Goal: Communication & Community: Answer question/provide support

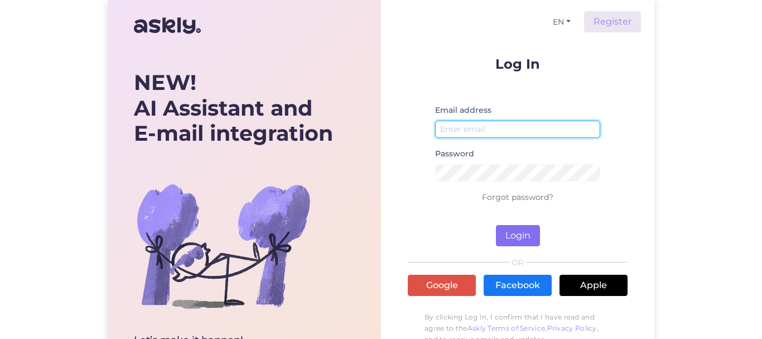
type input "[EMAIL_ADDRESS][DOMAIN_NAME]"
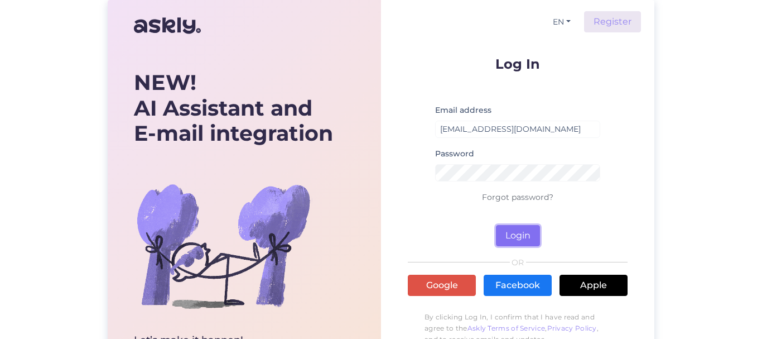
click at [514, 230] on button "Login" at bounding box center [518, 235] width 44 height 21
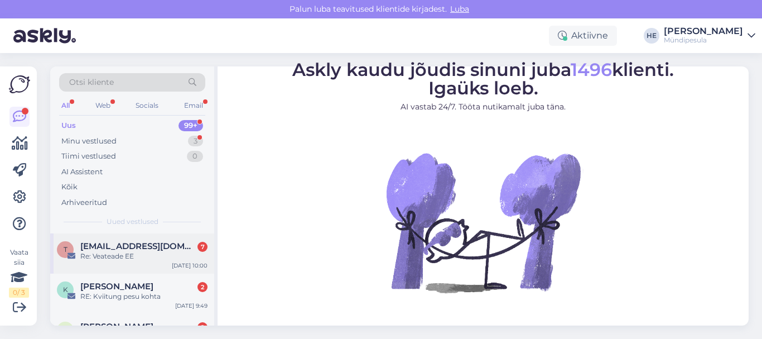
click at [125, 244] on span "[EMAIL_ADDRESS][DOMAIN_NAME]" at bounding box center [138, 246] width 116 height 10
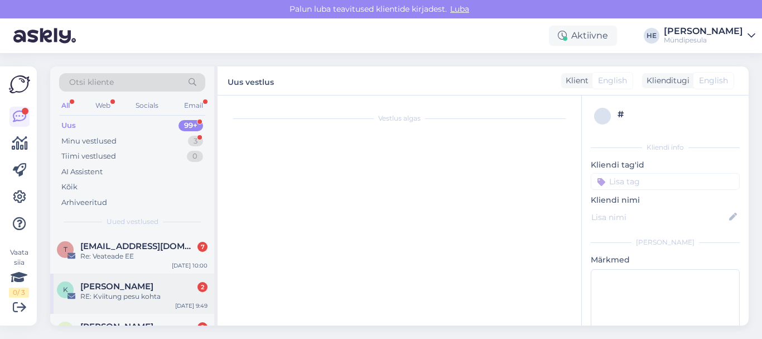
click at [93, 289] on span "[PERSON_NAME]" at bounding box center [116, 286] width 73 height 10
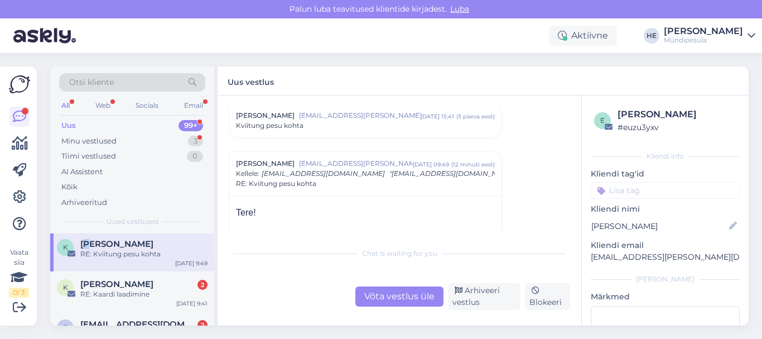
scroll to position [45, 0]
click at [93, 289] on div "RE: Kaardi laadimine" at bounding box center [143, 292] width 127 height 10
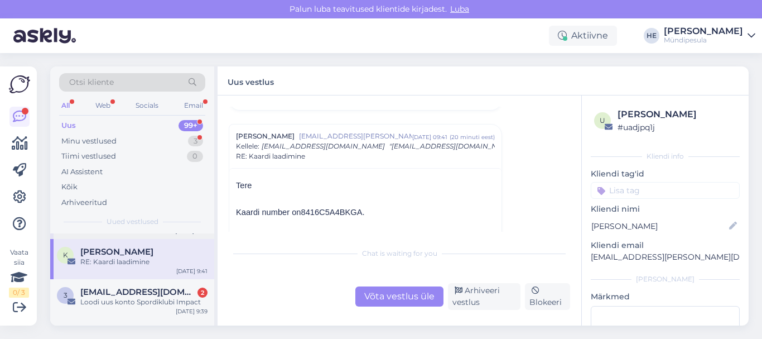
scroll to position [89, 0]
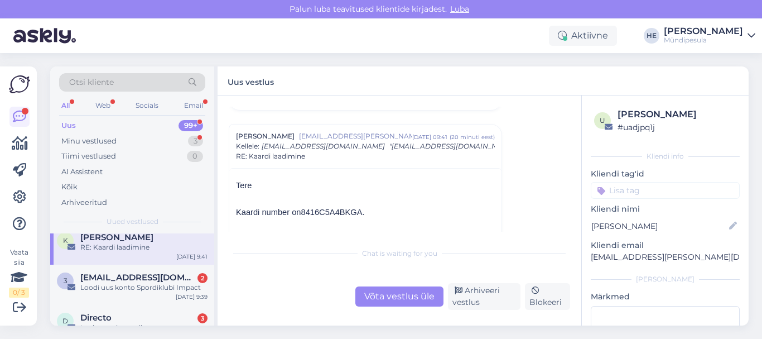
click at [93, 289] on div "Loodi uus konto Spordiklubi Impact" at bounding box center [143, 287] width 127 height 10
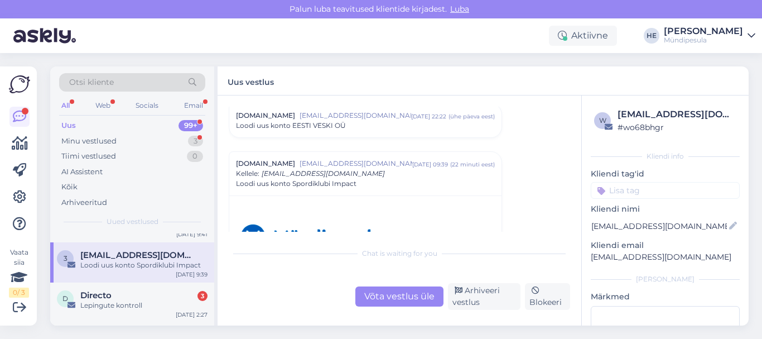
scroll to position [134, 0]
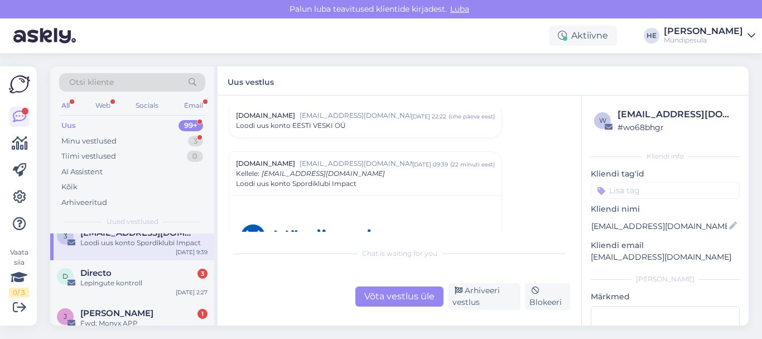
click at [93, 289] on div "D Directo 3 Lepingute kontroll [DATE] 2:27" at bounding box center [132, 280] width 164 height 40
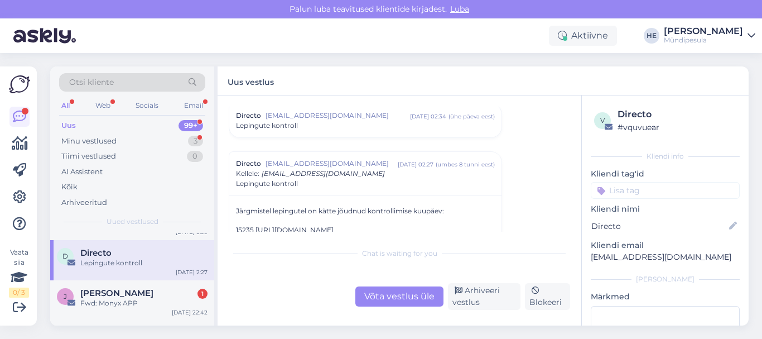
scroll to position [156, 0]
click at [93, 289] on span "[PERSON_NAME]" at bounding box center [116, 291] width 73 height 10
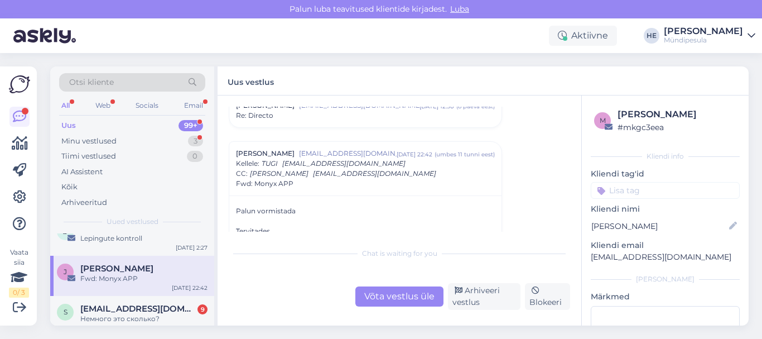
scroll to position [201, 0]
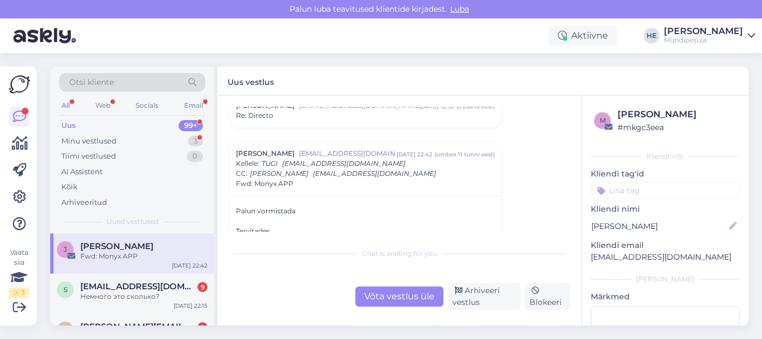
click at [93, 289] on span "[EMAIL_ADDRESS][DOMAIN_NAME]" at bounding box center [138, 286] width 116 height 10
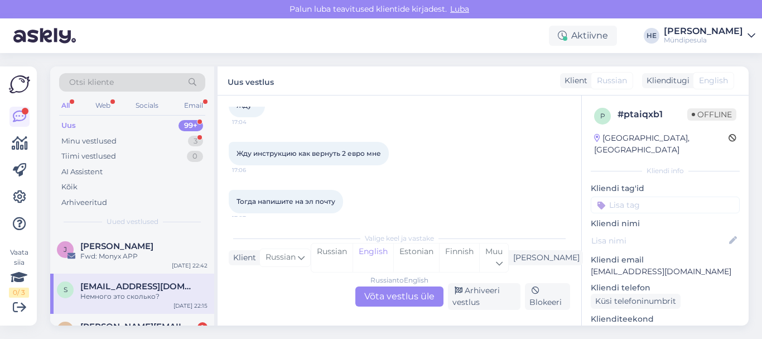
scroll to position [321, 0]
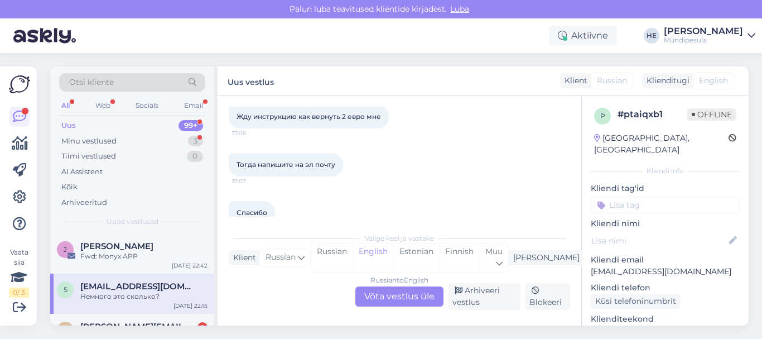
click at [385, 296] on div "Russian to English Võta vestlus üle" at bounding box center [399, 296] width 88 height 20
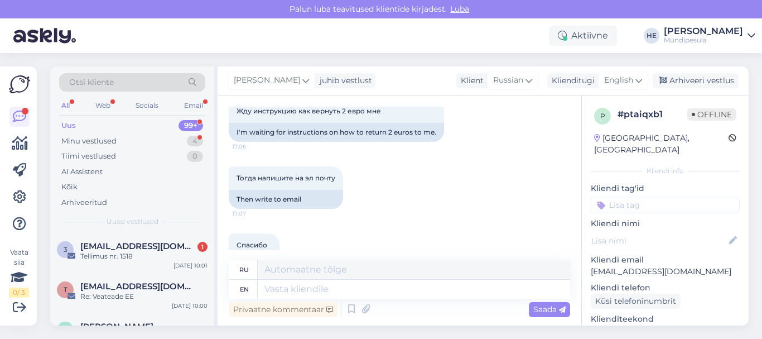
scroll to position [546, 0]
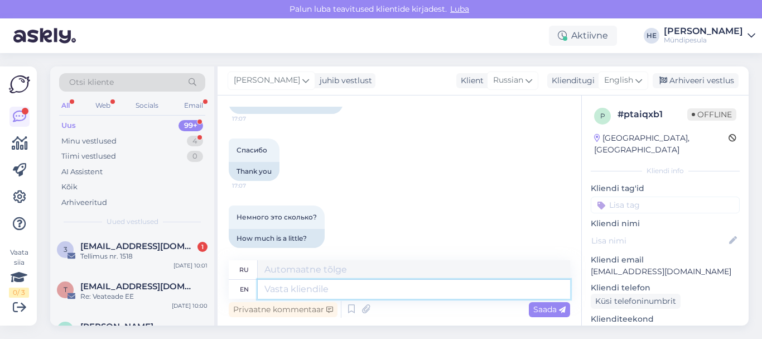
click at [276, 287] on textarea at bounding box center [414, 288] width 312 height 19
paste textarea "Здравствуйте! Просим Вас заполнить форму на нашем сайте о возмещении средств. […"
type textarea "Здравствуйте! Просим Вас заполнить форму на нашем сайте о возмещении средств. […"
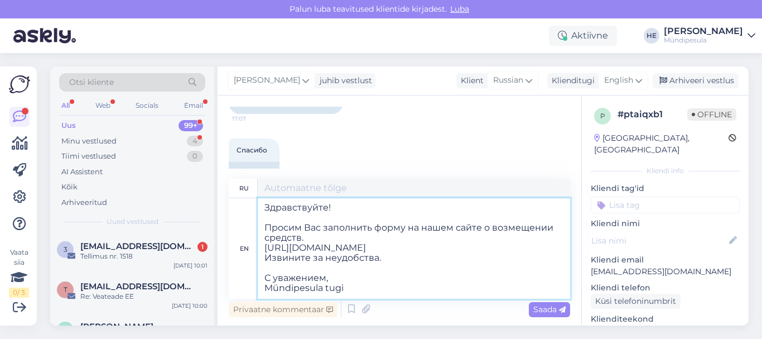
scroll to position [4, 0]
type textarea "Здравствуйте! Просим Вас заполнить форму на нашем сайте о возмещении средств. […"
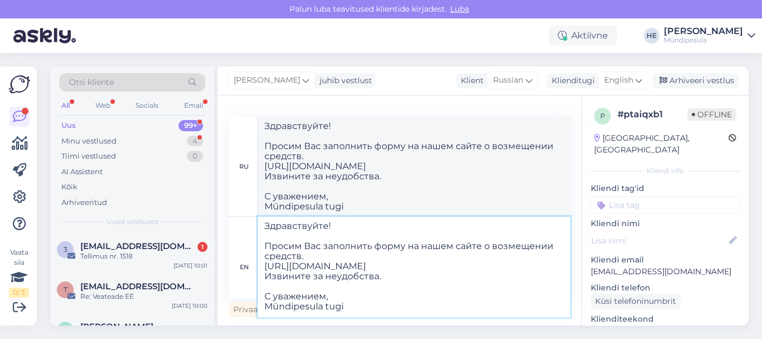
type textarea "Здравствуйте! Просим Вас заполнить форму на нашем сайте о возмещении средств. […"
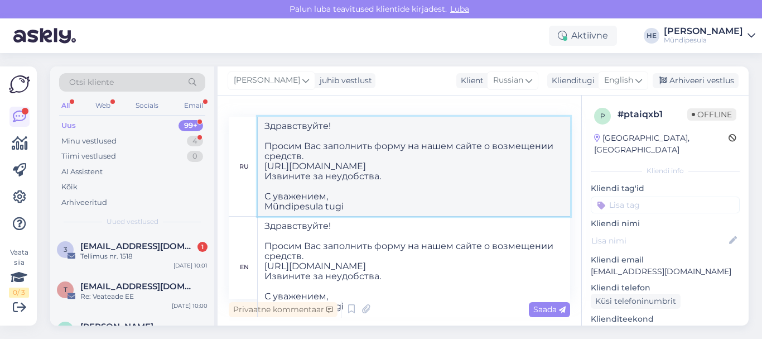
click at [477, 197] on textarea "Здравствуйте! Просим Вас заполнить форму на нашем сайте о возмещении средств. […" at bounding box center [414, 166] width 312 height 99
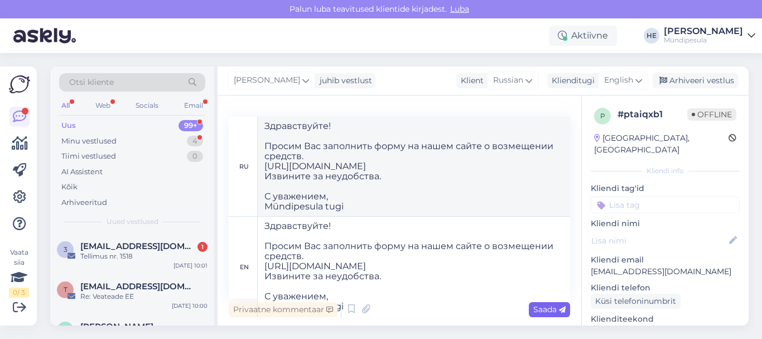
click at [553, 307] on span "Saada" at bounding box center [549, 309] width 32 height 10
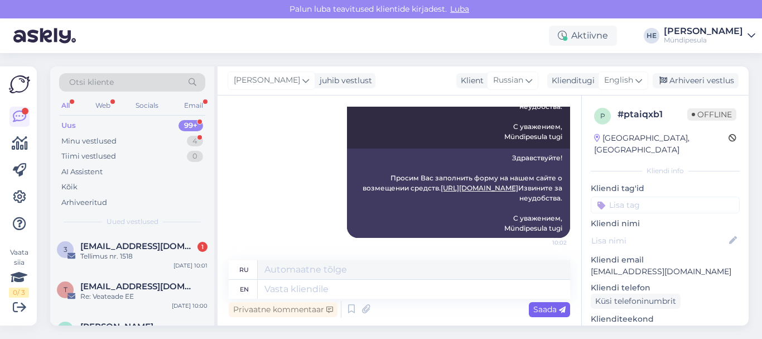
scroll to position [0, 0]
click at [101, 248] on span "[EMAIL_ADDRESS][DOMAIN_NAME]" at bounding box center [138, 246] width 116 height 10
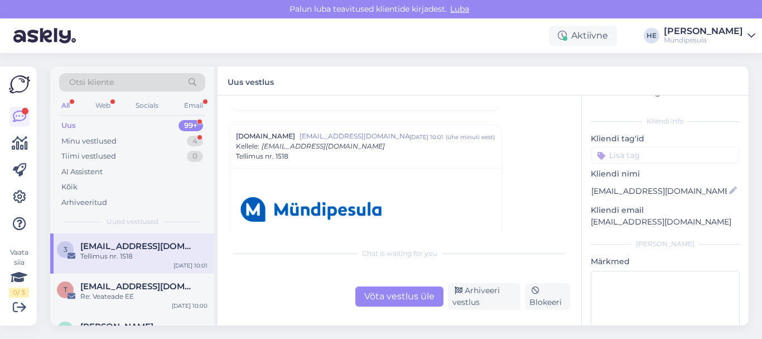
scroll to position [57, 0]
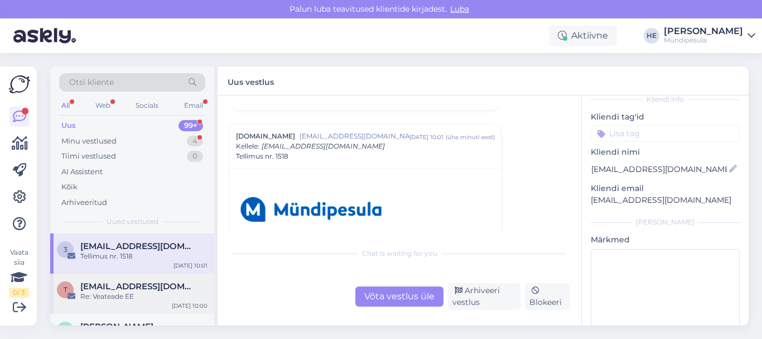
click at [90, 293] on div "Re: Veateade EE" at bounding box center [143, 296] width 127 height 10
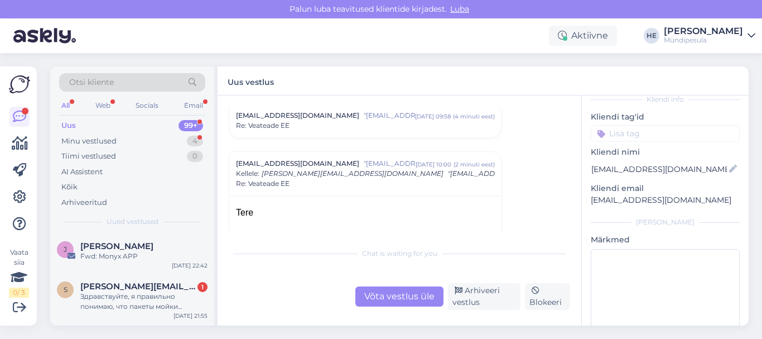
scroll to position [223, 0]
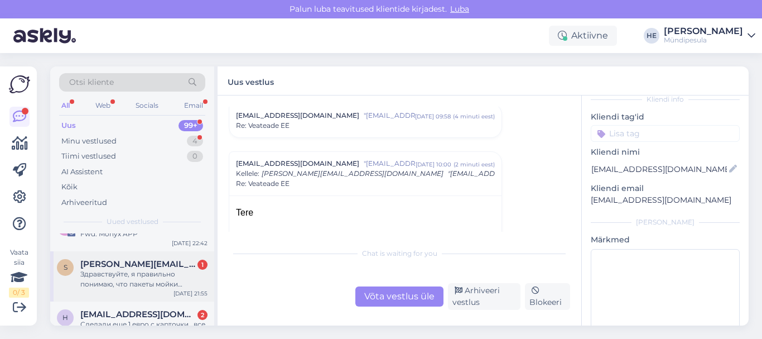
click at [109, 283] on div "Здравствуйте, я правильно понимаю, что пакеты мойки ограничены по времени испол…" at bounding box center [143, 279] width 127 height 20
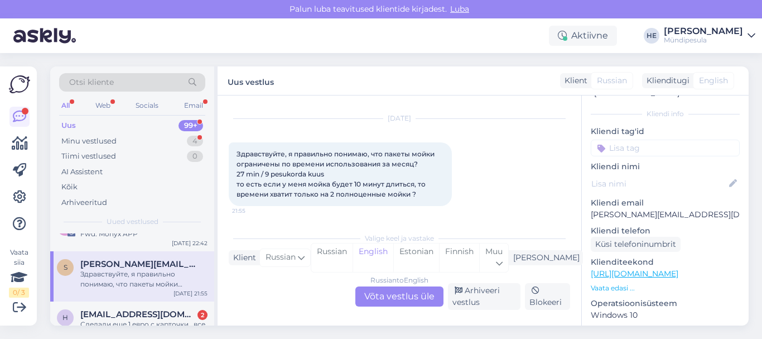
scroll to position [60, 0]
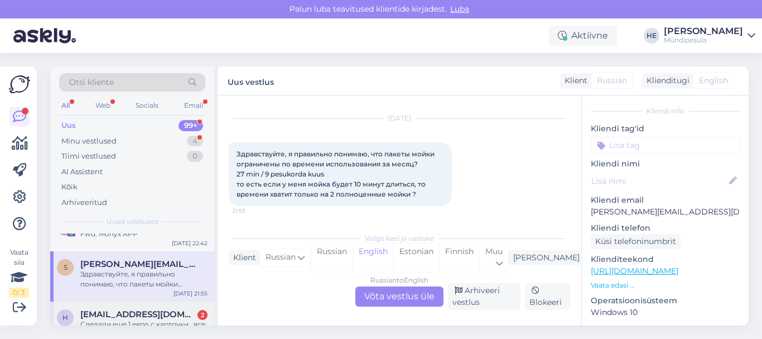
click at [137, 314] on span "[EMAIL_ADDRESS][DOMAIN_NAME]" at bounding box center [138, 314] width 116 height 10
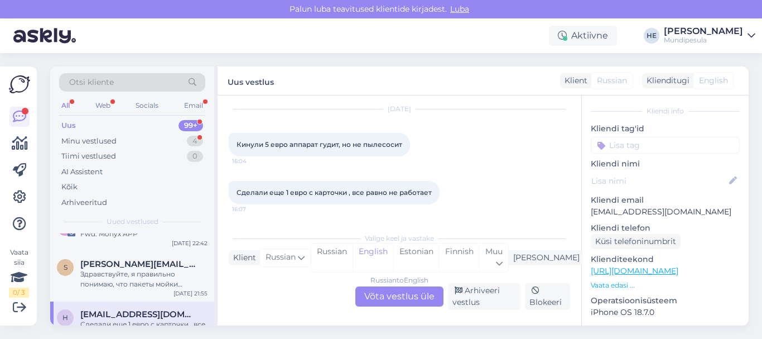
click at [399, 296] on div "Russian to English Võta vestlus üle" at bounding box center [399, 296] width 88 height 20
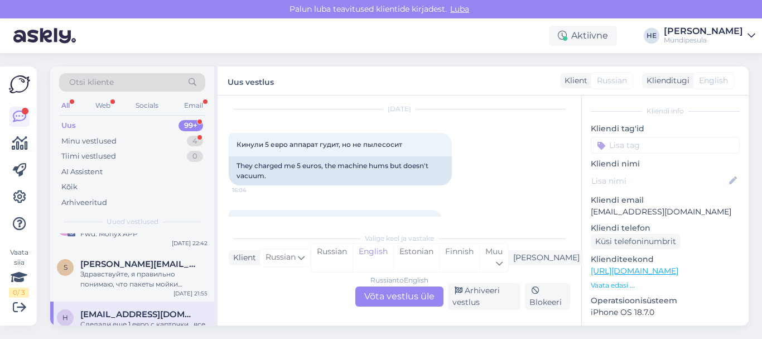
scroll to position [0, 0]
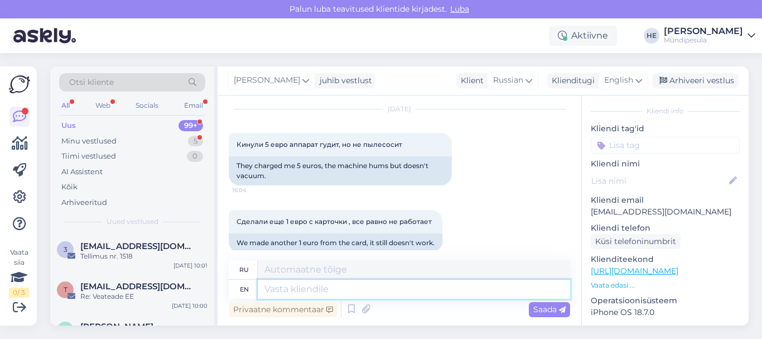
click at [300, 288] on textarea at bounding box center [414, 288] width 312 height 19
paste textarea "Здравствуйте! Просим Вас заполнить форму на нашем сайте о возмещении средств. […"
type textarea "Здравствуйте! Просим Вас заполнить форму на нашем сайте о возмещении средств. […"
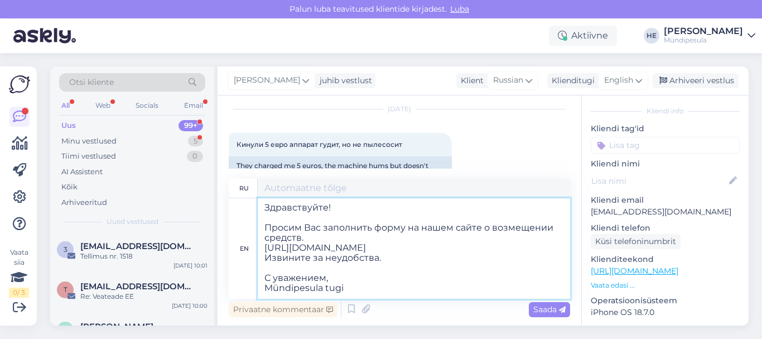
scroll to position [4, 0]
type textarea "Здравствуйте! Просим Вас заполнить форму на нашем сайте о возмещении средств. […"
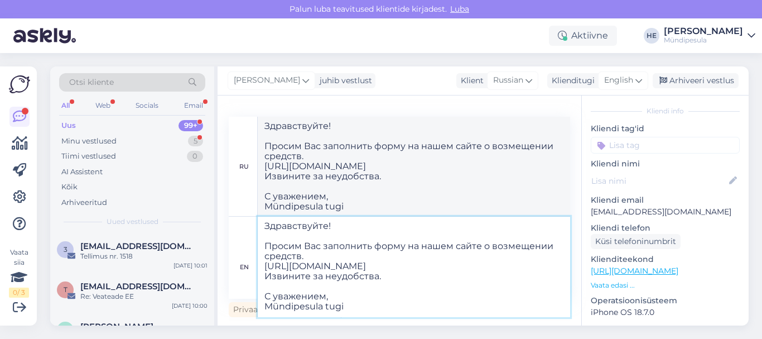
type textarea "Здравствуйте! Просим Вас заполнить форму на нашем сайте о возмещении средств. […"
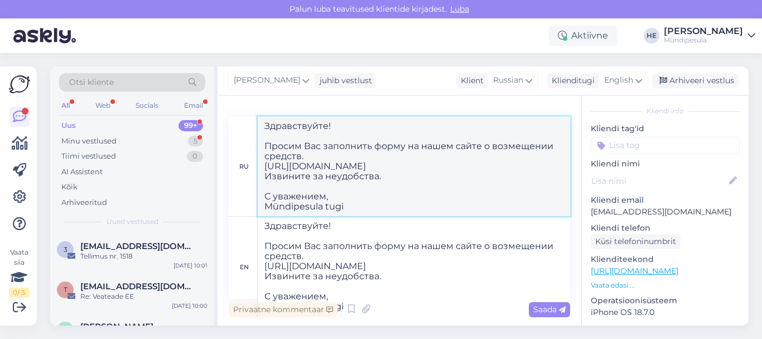
click at [542, 167] on textarea "Здравствуйте! Просим Вас заполнить форму на нашем сайте о возмещении средств. […" at bounding box center [414, 166] width 312 height 99
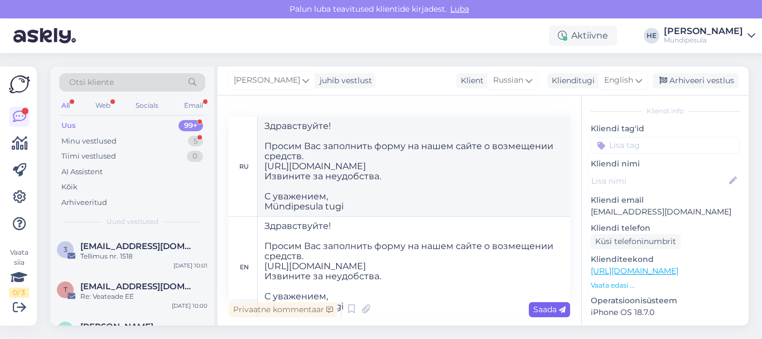
click at [542, 310] on span "Saada" at bounding box center [549, 309] width 32 height 10
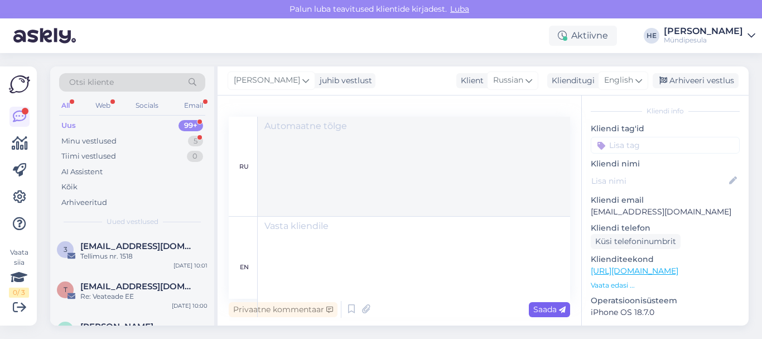
scroll to position [0, 0]
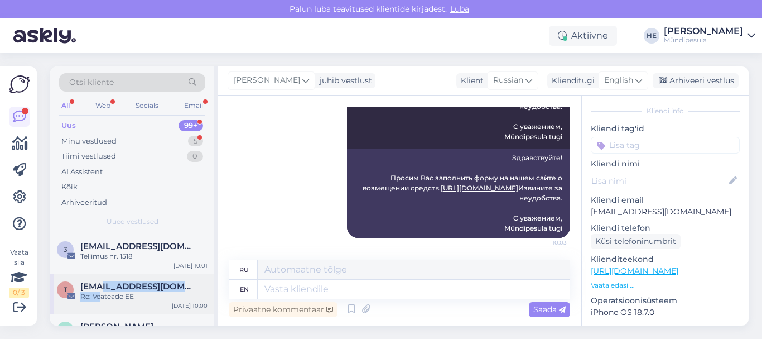
click at [101, 291] on div "[EMAIL_ADDRESS][DOMAIN_NAME] Re: Veateade EE" at bounding box center [143, 291] width 127 height 20
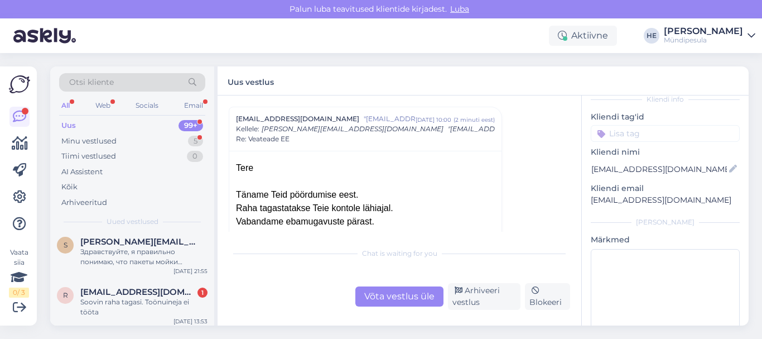
scroll to position [268, 0]
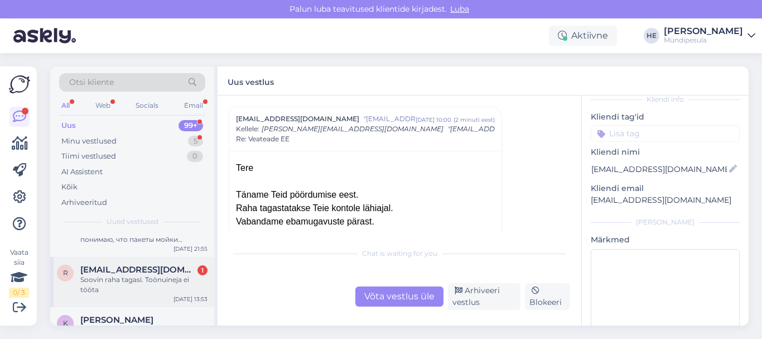
click at [113, 279] on div "Soovin raha tagasi. Toönuineja ei tööta" at bounding box center [143, 284] width 127 height 20
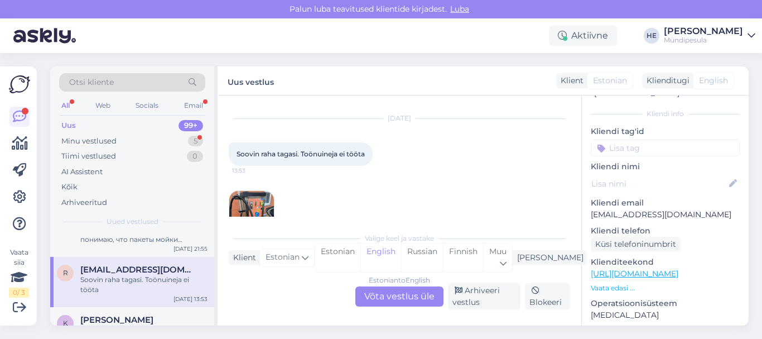
scroll to position [60, 0]
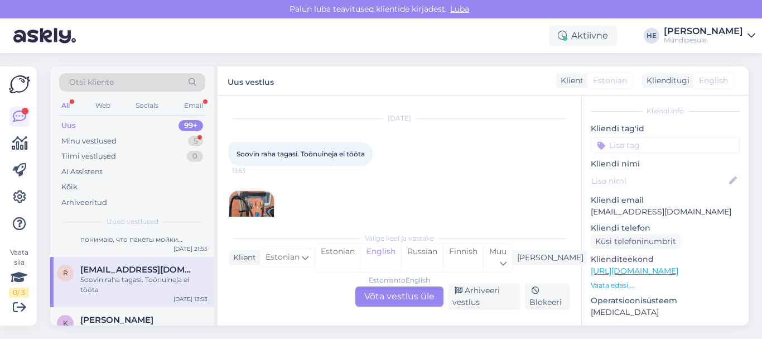
click at [406, 297] on div "Estonian to English Võta vestlus üle" at bounding box center [399, 296] width 88 height 20
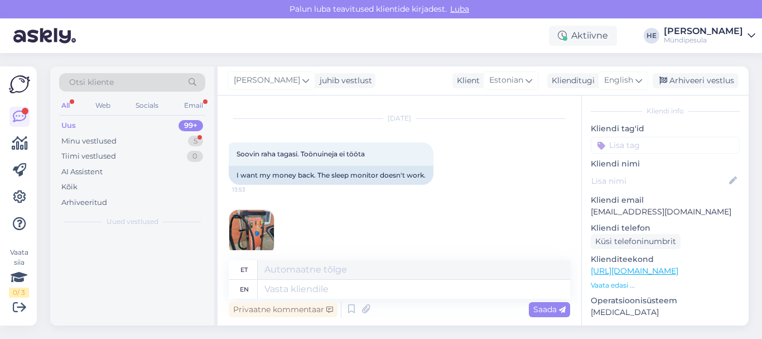
scroll to position [0, 0]
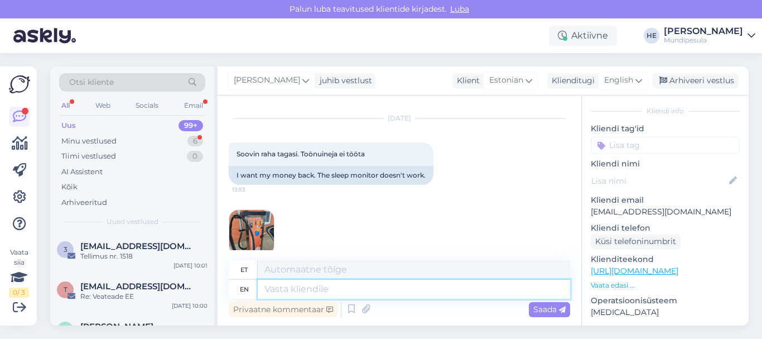
click at [283, 288] on textarea at bounding box center [414, 288] width 312 height 19
paste textarea "Tere Palun täitke meie kodulehel [PERSON_NAME] intsidenti kohta, et saaksime Te…"
type textarea "Tere Palun täitke meie kodulehel [PERSON_NAME] intsidenti kohta, et saaksime Te…"
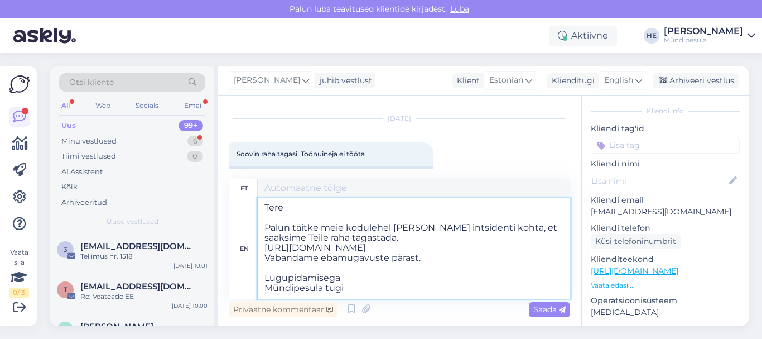
type textarea "Tere Palun täitke meie kodulehel [PERSON_NAME] intsidenti kohta, et saaksime Te…"
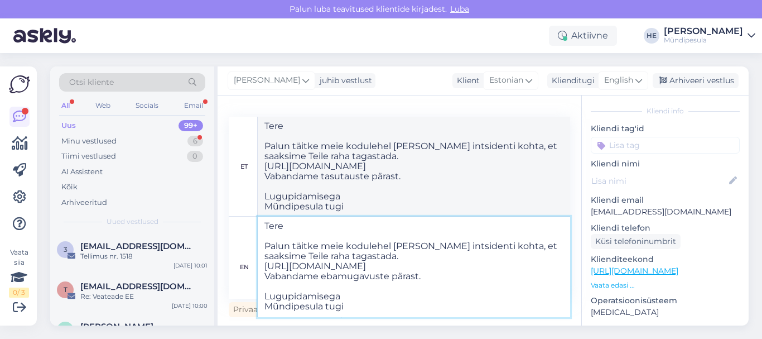
type textarea "Tere Palun täitke meie kodulehel [PERSON_NAME] intsidenti kohta, et saaksime Te…"
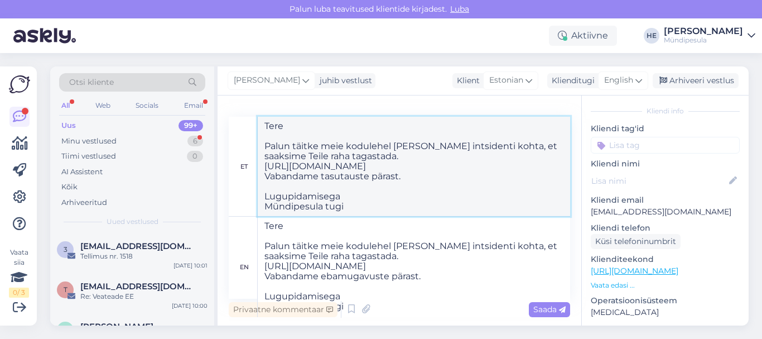
click at [505, 190] on textarea "Tere Palun täitke meie kodulehel [PERSON_NAME] intsidenti kohta, et saaksime Te…" at bounding box center [414, 166] width 312 height 99
drag, startPoint x: 505, startPoint y: 190, endPoint x: 544, endPoint y: 307, distance: 124.2
click at [544, 307] on div "et Tere Palun täitke meie kodulehel [PERSON_NAME] intsidenti kohta, et saaksime…" at bounding box center [399, 218] width 341 height 203
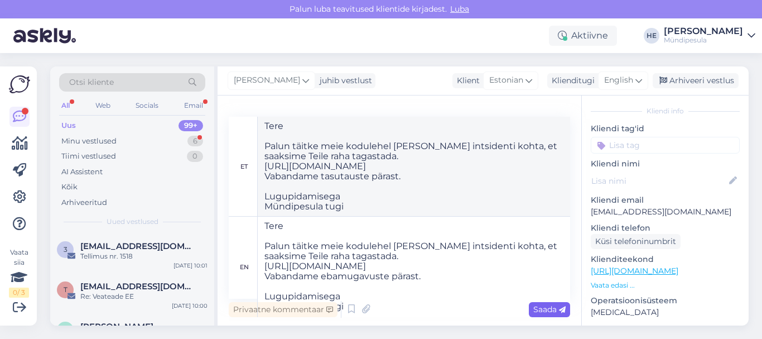
click at [548, 307] on span "Saada" at bounding box center [549, 309] width 32 height 10
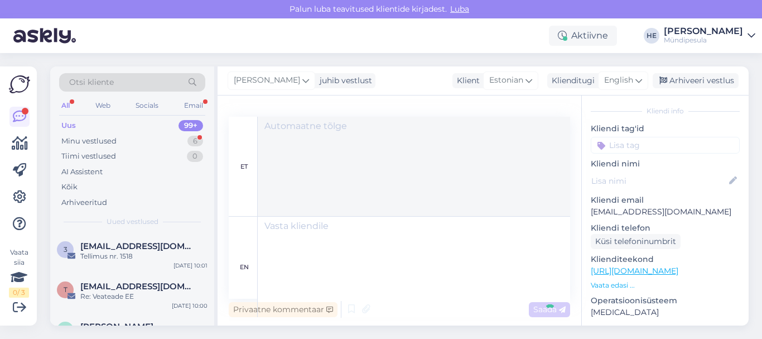
scroll to position [0, 0]
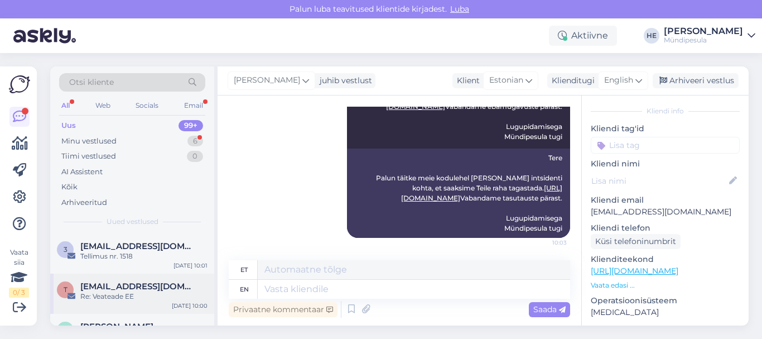
click at [91, 288] on span "[EMAIL_ADDRESS][DOMAIN_NAME]" at bounding box center [138, 286] width 116 height 10
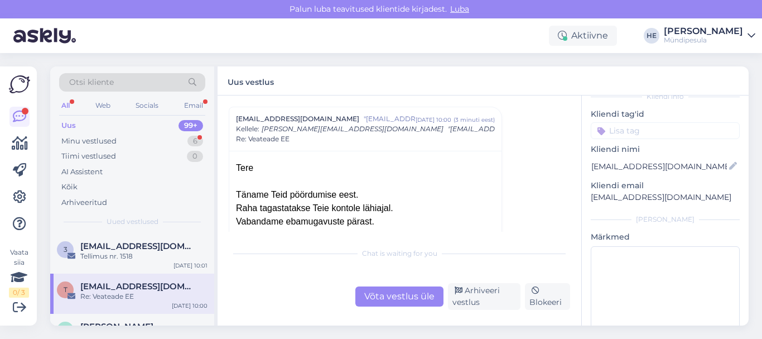
scroll to position [57, 0]
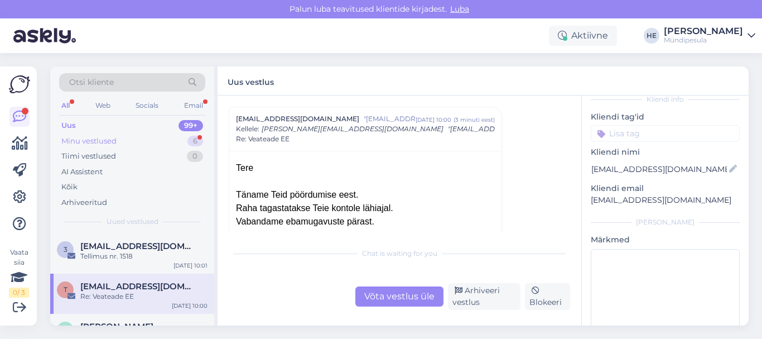
click at [75, 139] on div "Minu vestlused" at bounding box center [88, 141] width 55 height 11
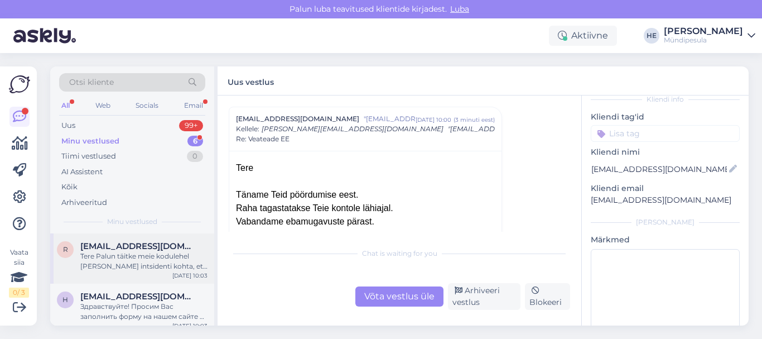
click at [119, 249] on span "[EMAIL_ADDRESS][DOMAIN_NAME]" at bounding box center [138, 246] width 116 height 10
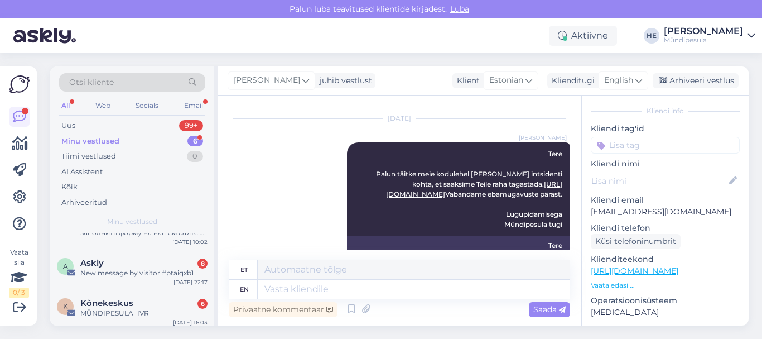
scroll to position [156, 0]
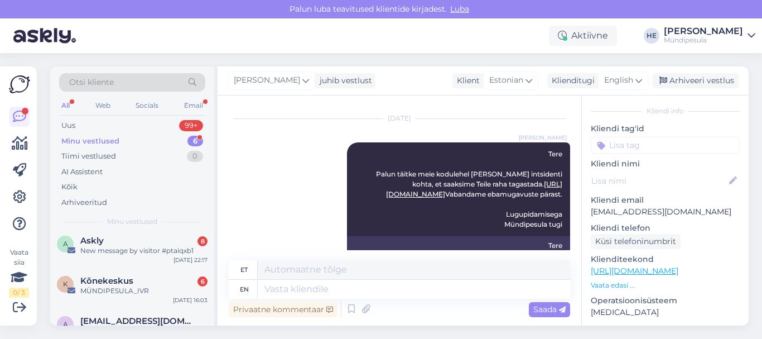
click at [119, 249] on div "New message by visitor #ptaiqxb1" at bounding box center [143, 250] width 127 height 10
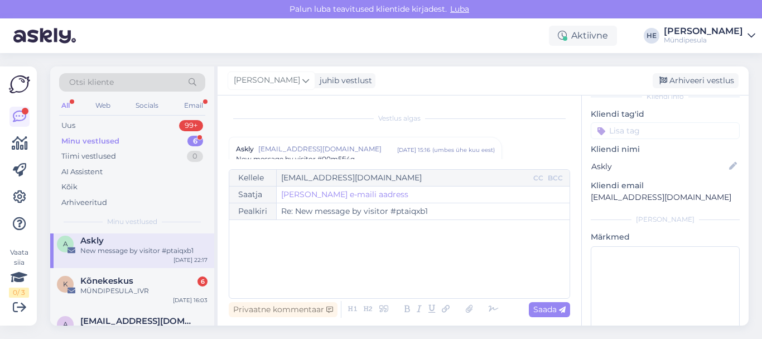
scroll to position [57, 0]
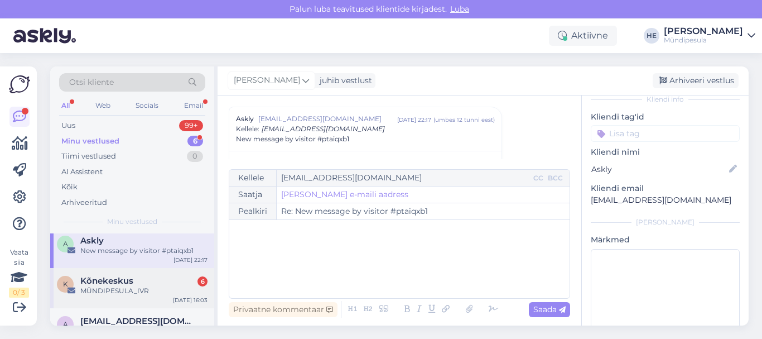
click at [110, 284] on span "Kõnekeskus" at bounding box center [106, 281] width 53 height 10
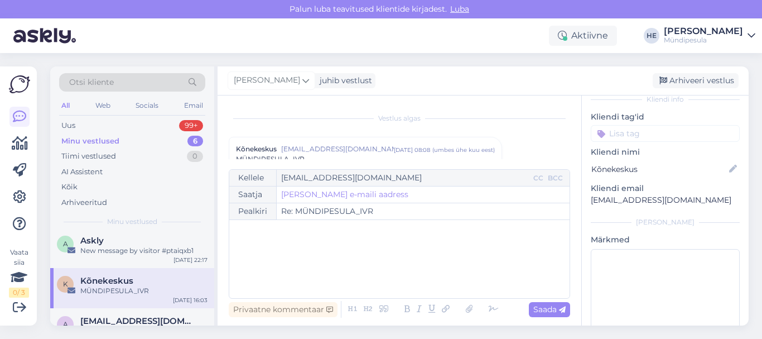
scroll to position [4779, 0]
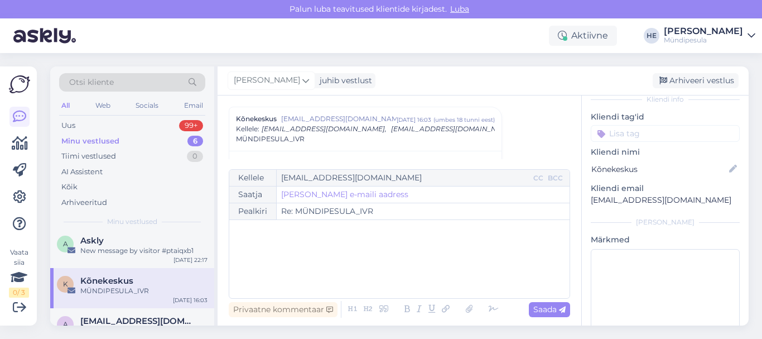
click at [751, 32] on icon at bounding box center [751, 35] width 8 height 9
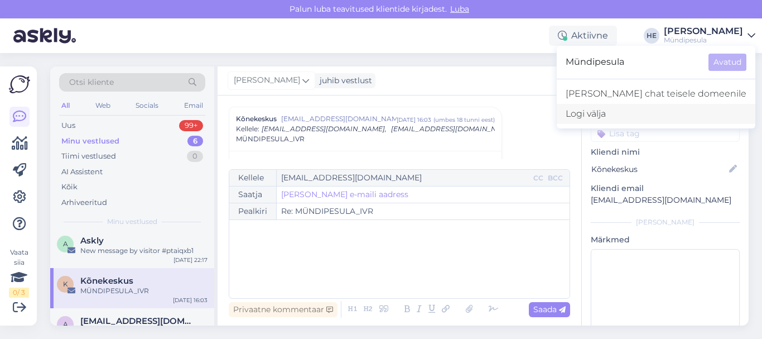
click at [648, 112] on div "Logi välja" at bounding box center [656, 114] width 199 height 20
